Goal: Task Accomplishment & Management: Use online tool/utility

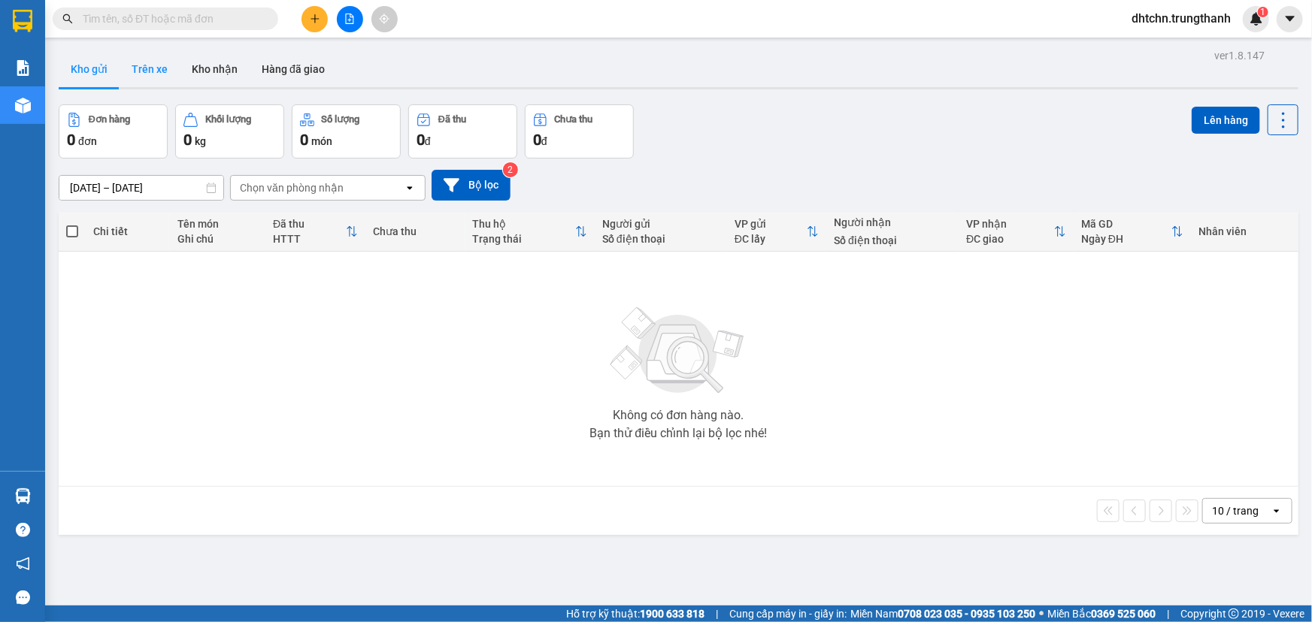
click at [150, 71] on button "Trên xe" at bounding box center [150, 69] width 60 height 36
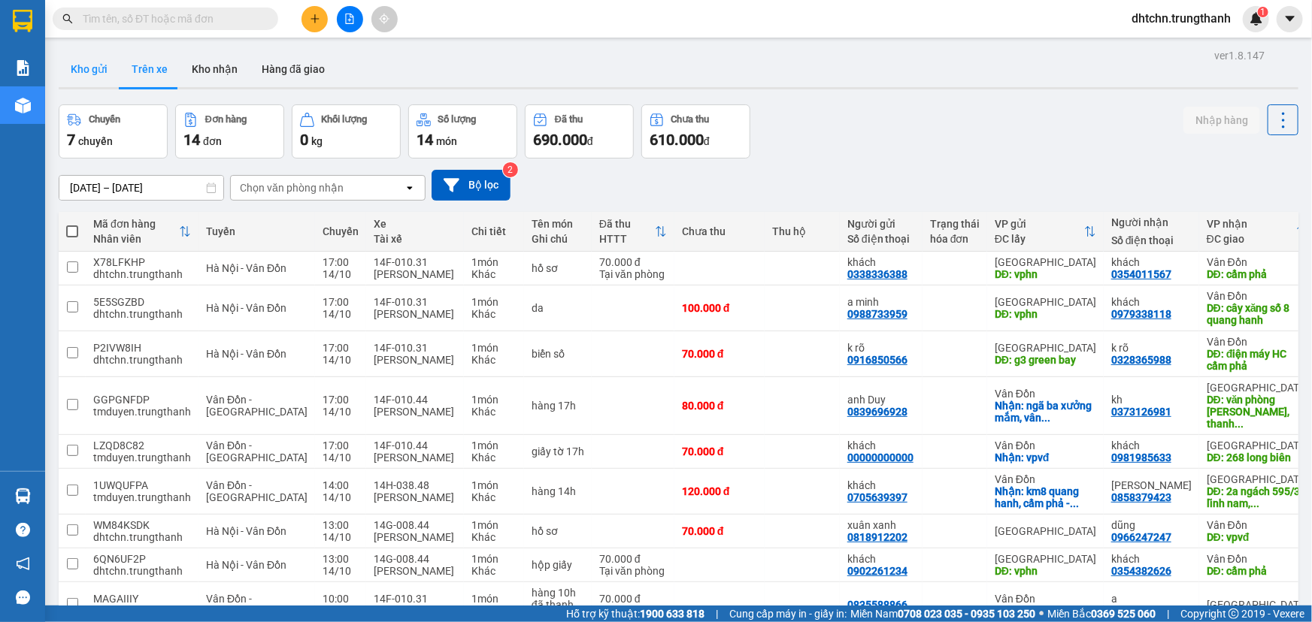
click at [96, 75] on button "Kho gửi" at bounding box center [89, 69] width 61 height 36
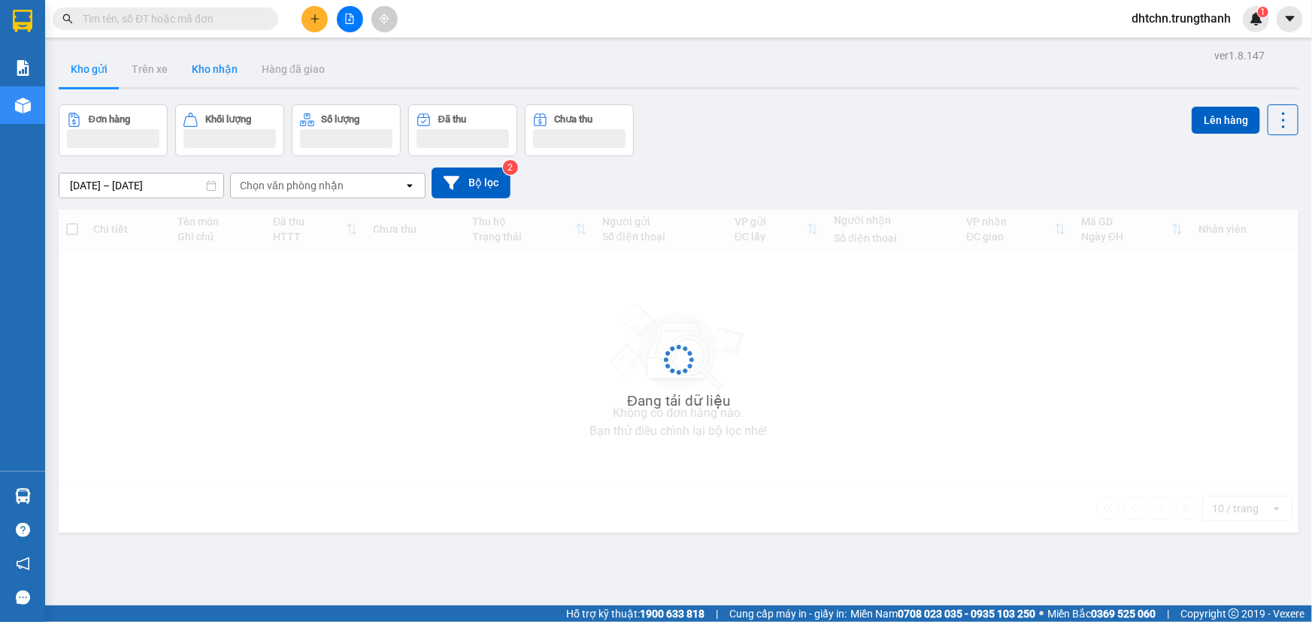
click at [204, 74] on button "Kho nhận" at bounding box center [215, 69] width 70 height 36
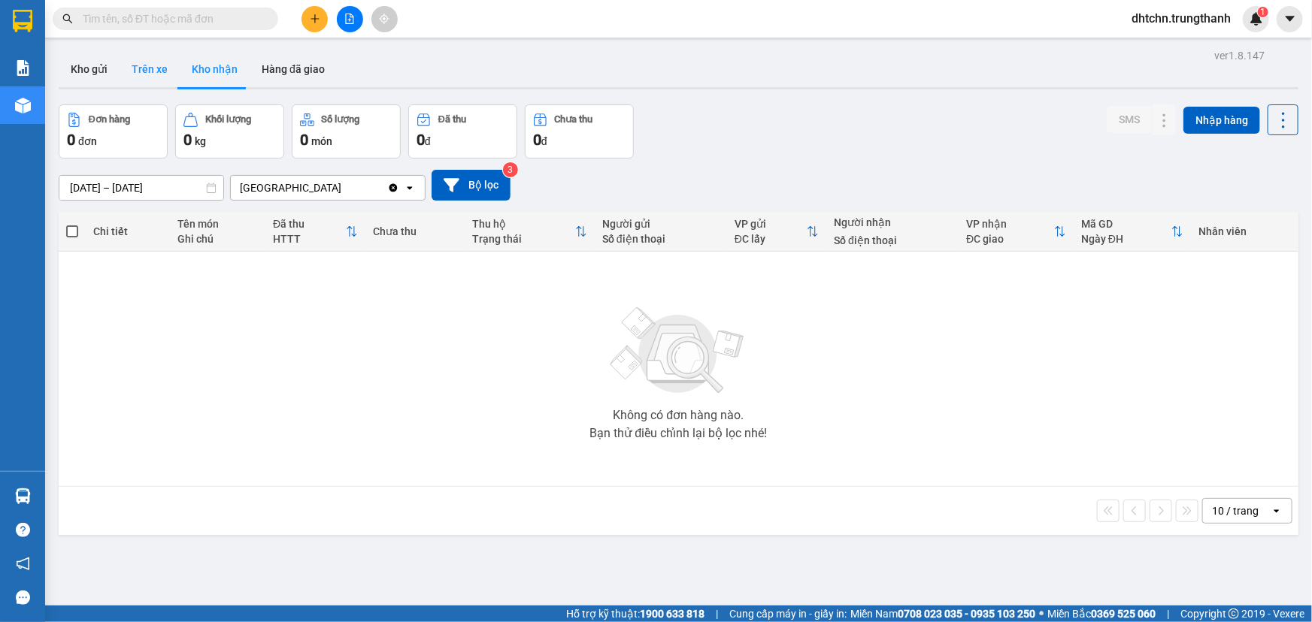
click at [147, 77] on button "Trên xe" at bounding box center [150, 69] width 60 height 36
type input "[DATE] – [DATE]"
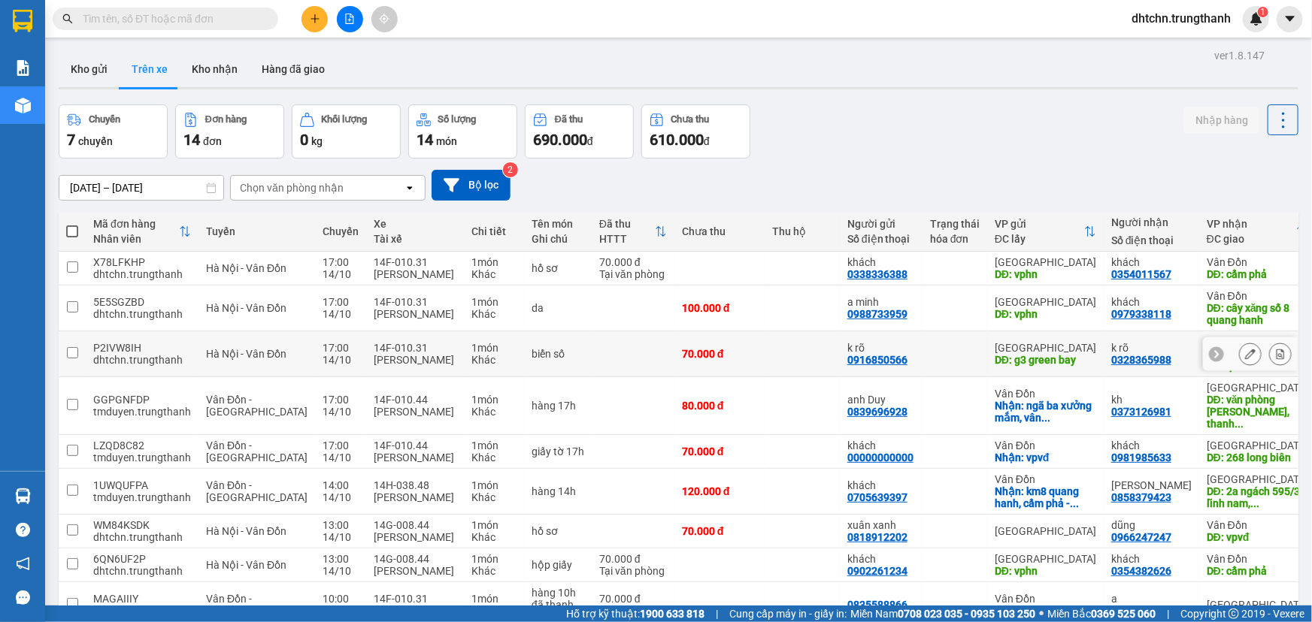
click at [531, 356] on div "biển số" at bounding box center [557, 354] width 53 height 12
checkbox input "true"
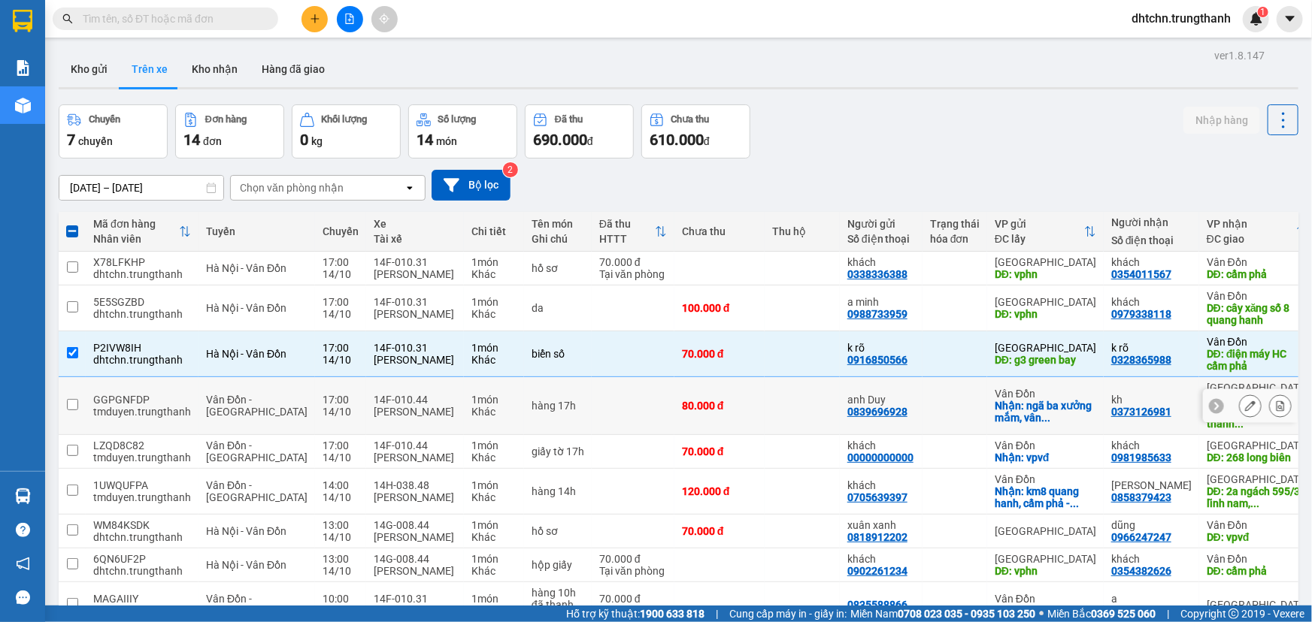
click at [592, 398] on td at bounding box center [633, 406] width 83 height 58
checkbox input "true"
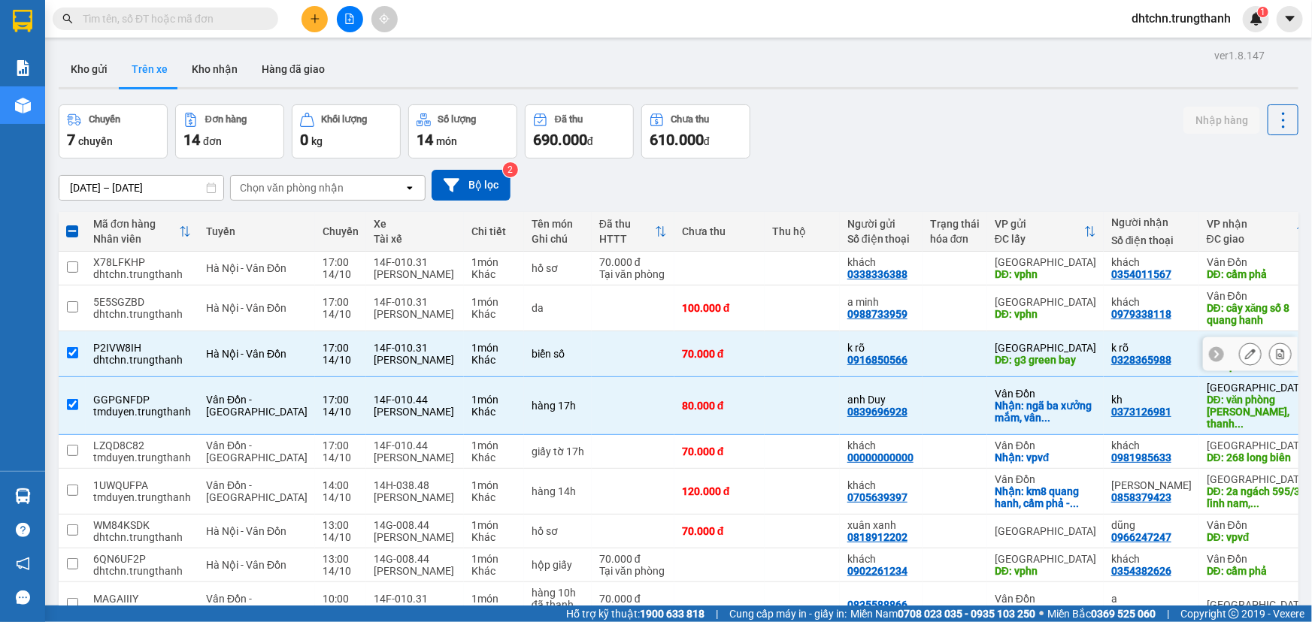
click at [63, 350] on td at bounding box center [72, 355] width 27 height 46
checkbox input "false"
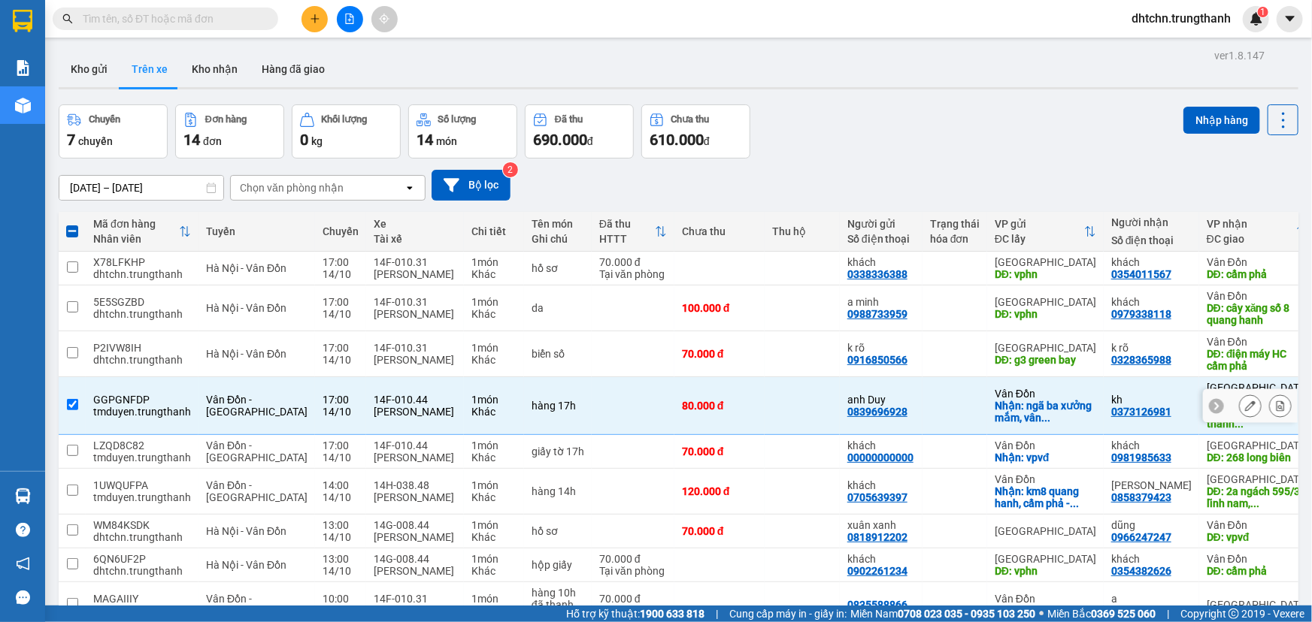
click at [68, 399] on input "checkbox" at bounding box center [72, 404] width 11 height 11
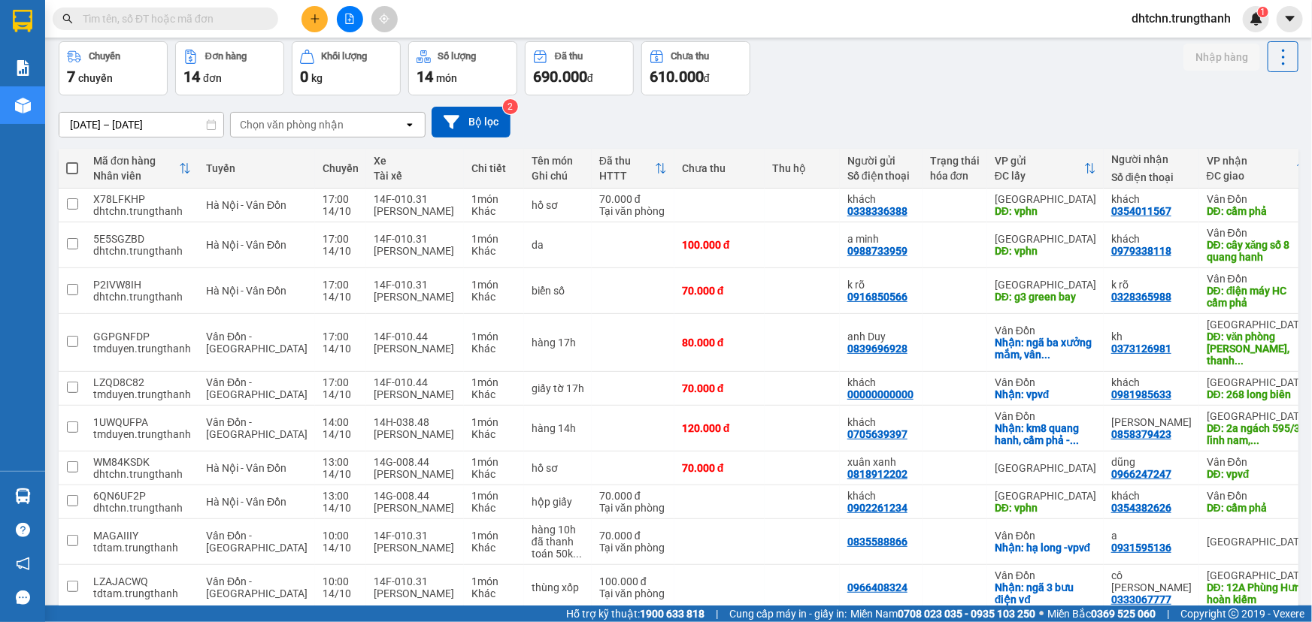
scroll to position [60, 0]
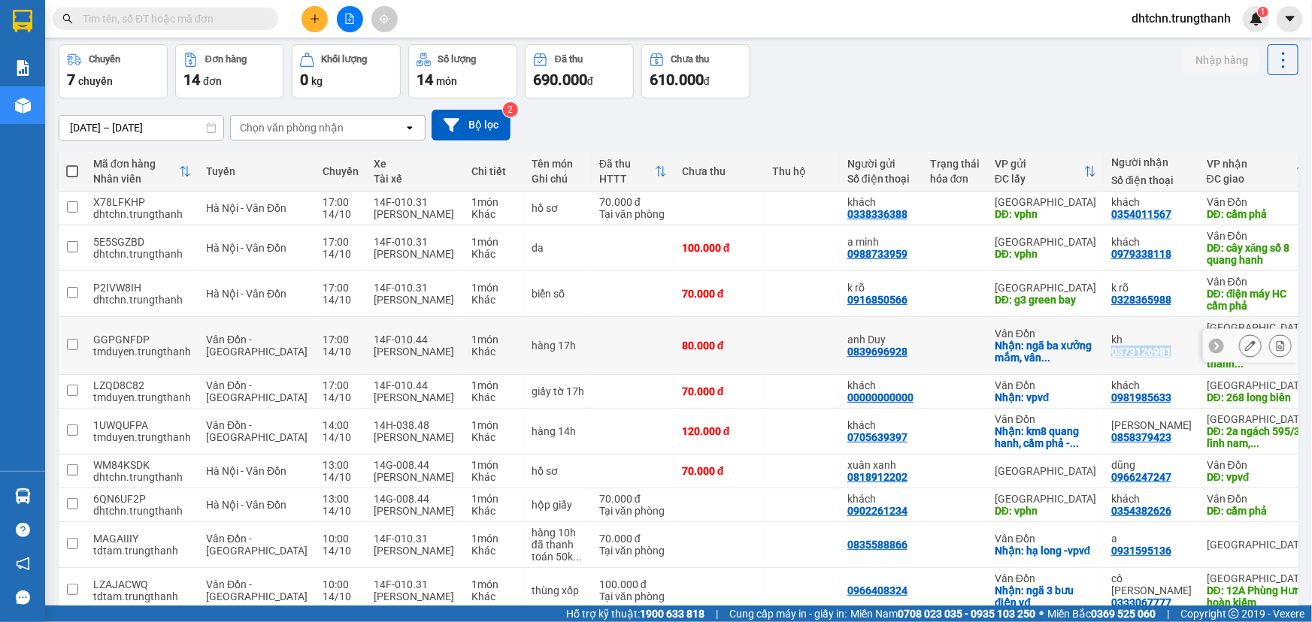
drag, startPoint x: 1122, startPoint y: 344, endPoint x: 1063, endPoint y: 350, distance: 59.8
click at [1111, 350] on div "kh 0373126981" at bounding box center [1151, 346] width 80 height 24
checkbox input "true"
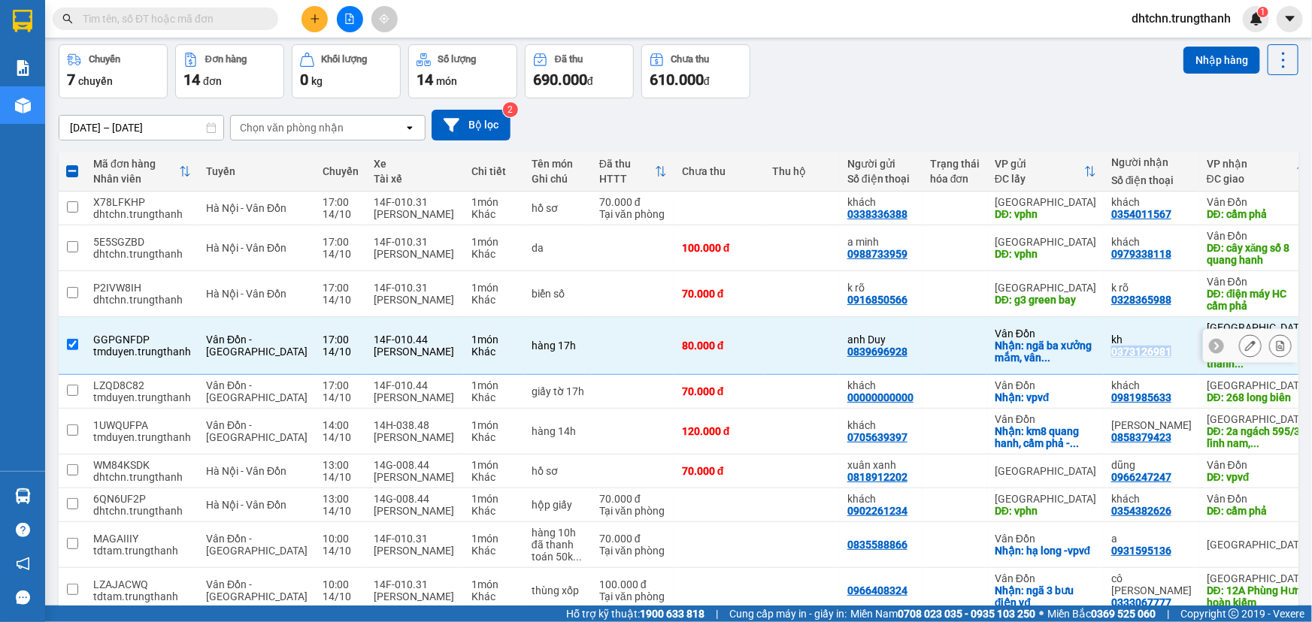
copy div "0373126981"
click at [765, 388] on td at bounding box center [802, 392] width 75 height 34
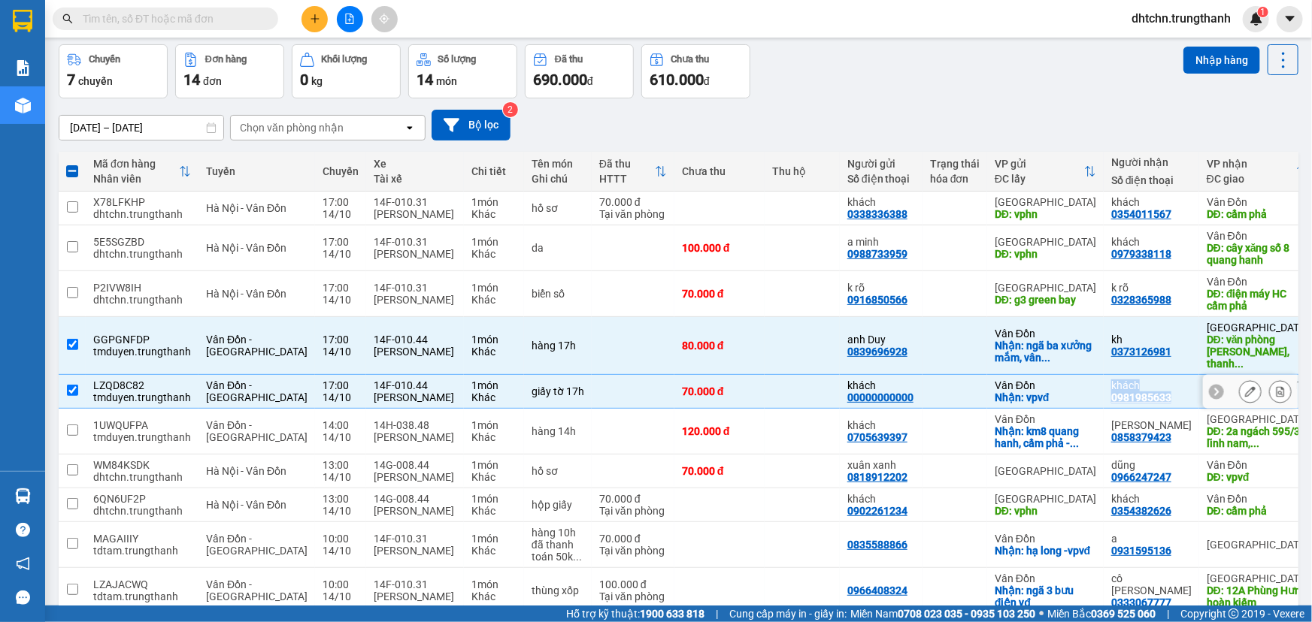
drag, startPoint x: 1127, startPoint y: 394, endPoint x: 1053, endPoint y: 395, distance: 73.7
click at [1053, 395] on tr "LZQD8C82 tmduyen.trungthanh Vân Đồn - [GEOGRAPHIC_DATA] 17:00 [DATE] 14F-010.44…" at bounding box center [714, 392] width 1311 height 34
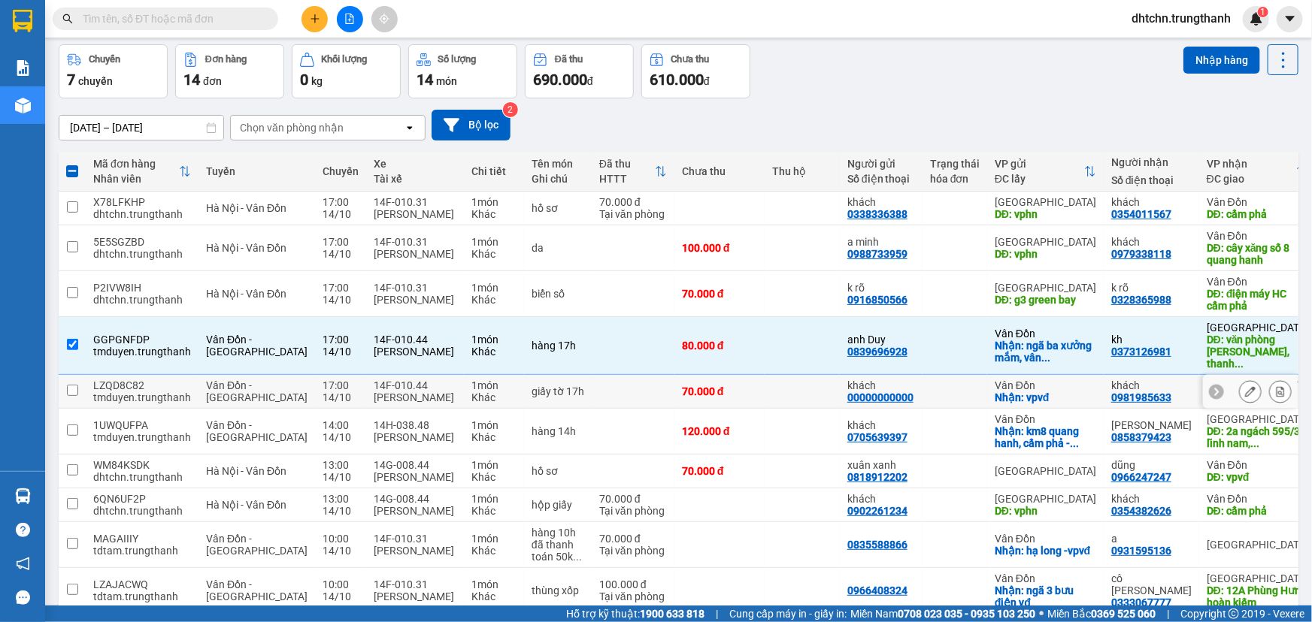
click at [1125, 392] on div "khách 0981985633" at bounding box center [1151, 392] width 80 height 24
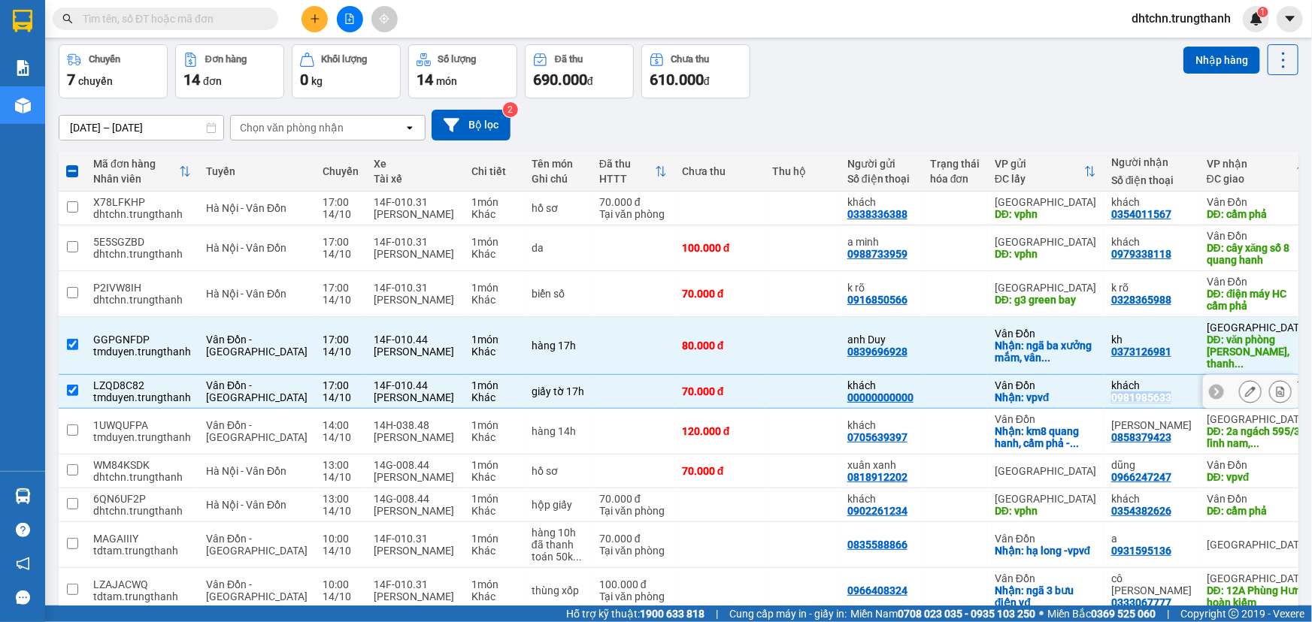
drag, startPoint x: 1122, startPoint y: 394, endPoint x: 1061, endPoint y: 393, distance: 61.6
click at [1104, 393] on td "khách 0981985633" at bounding box center [1151, 392] width 95 height 34
checkbox input "false"
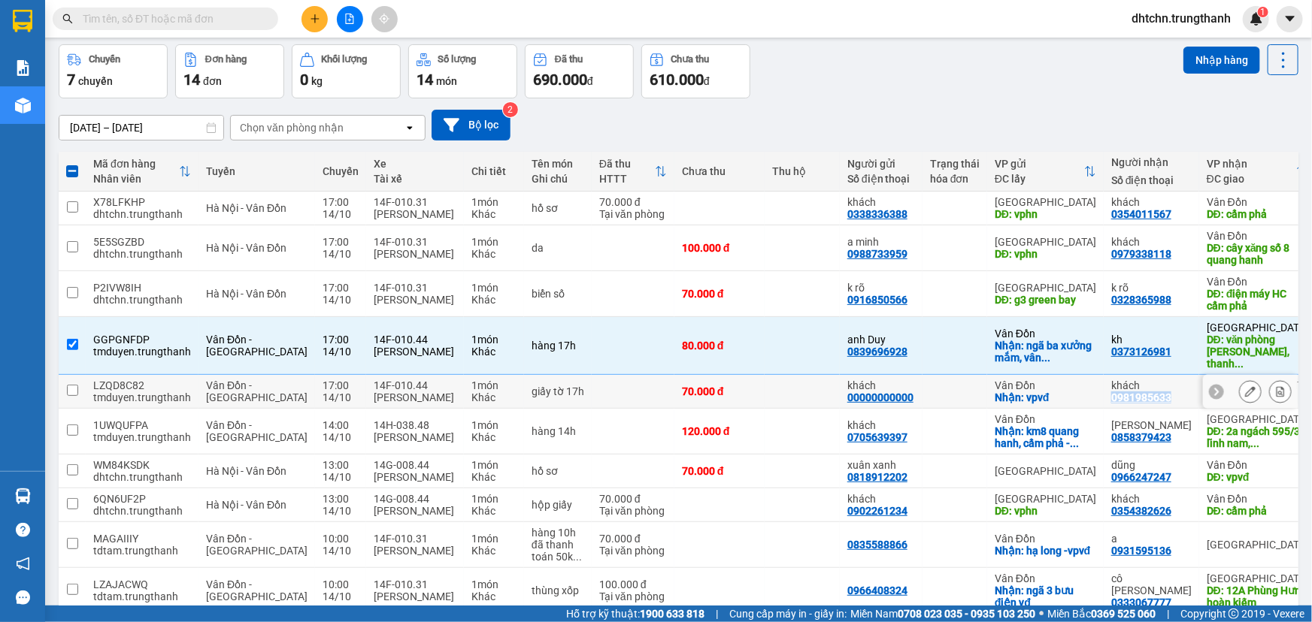
copy div "0981985633"
